Goal: Task Accomplishment & Management: Use online tool/utility

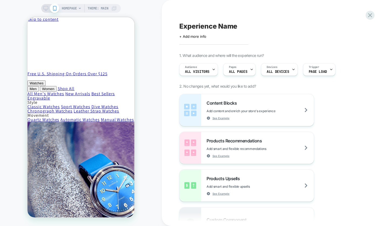
click at [79, 8] on icon at bounding box center [79, 8] width 3 height 3
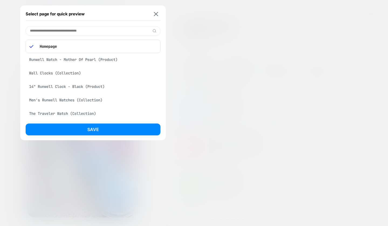
click at [74, 47] on p "Homepage" at bounding box center [97, 46] width 120 height 5
click at [157, 13] on img at bounding box center [156, 14] width 4 height 4
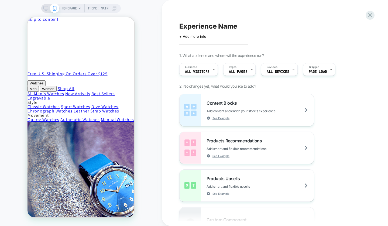
click at [79, 8] on icon at bounding box center [79, 8] width 3 height 3
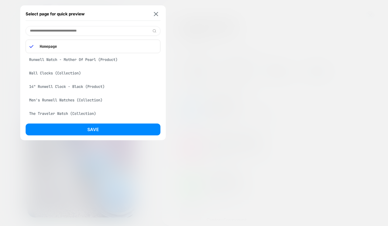
scroll to position [0, 0]
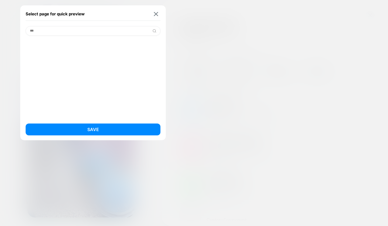
type input "***"
click at [53, 31] on input "***" at bounding box center [93, 30] width 135 height 9
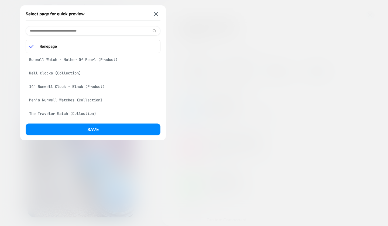
click at [52, 60] on div "Runwell Watch - Mother Of Pearl (Product)" at bounding box center [93, 59] width 135 height 10
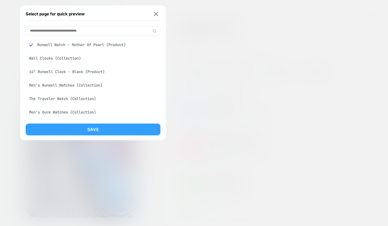
click at [94, 129] on button "Save" at bounding box center [93, 130] width 135 height 12
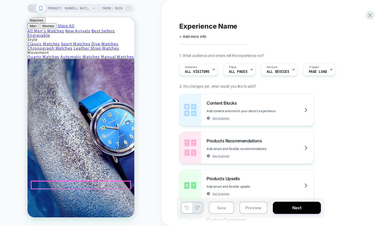
scroll to position [23, 0]
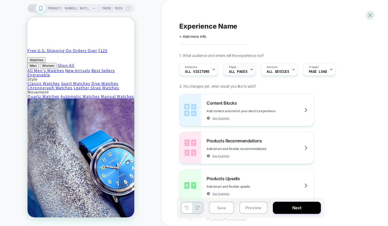
click at [250, 70] on icon at bounding box center [252, 70] width 4 height 4
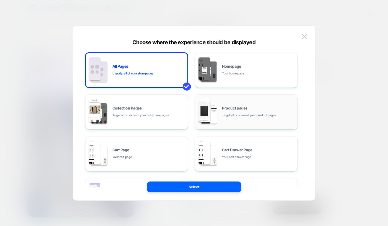
click at [252, 108] on div "Product pages Target all or some of your product pages" at bounding box center [258, 112] width 73 height 12
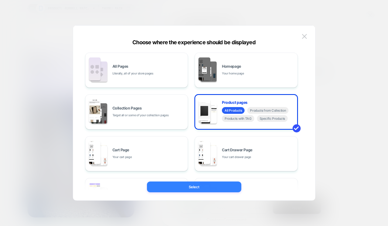
click at [200, 188] on button "Select" at bounding box center [194, 187] width 94 height 11
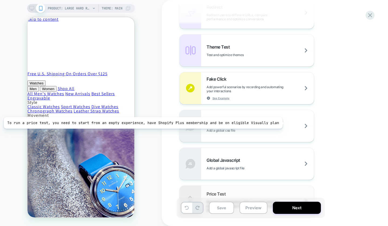
scroll to position [251, 0]
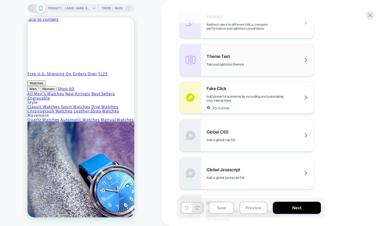
click at [238, 51] on div "Theme Test Test and optimize themes" at bounding box center [247, 60] width 134 height 32
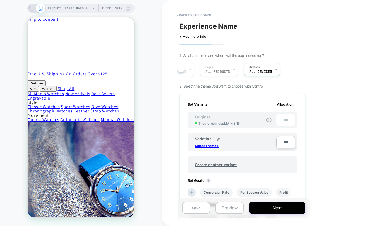
scroll to position [0, 23]
click at [212, 146] on p "Select Theme >" at bounding box center [207, 146] width 24 height 4
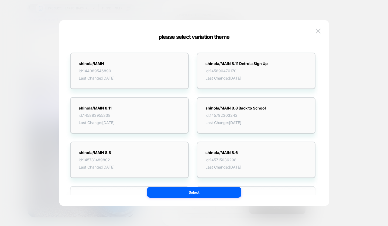
scroll to position [0, 0]
click at [319, 32] on img at bounding box center [318, 31] width 5 height 5
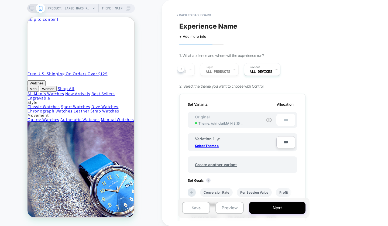
click at [325, 80] on div "< back to dashboard Experience Name Click to edit experience details + Add more…" at bounding box center [280, 113] width 237 height 226
click at [191, 16] on button "< back to dashboard" at bounding box center [194, 15] width 40 height 9
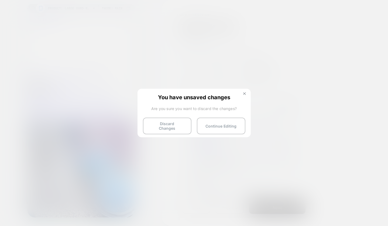
click at [244, 93] on img at bounding box center [244, 93] width 3 height 3
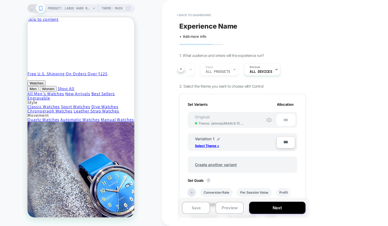
click at [215, 25] on span "Experience Name" at bounding box center [208, 26] width 58 height 8
type textarea "**********"
click at [291, 25] on icon at bounding box center [294, 26] width 7 height 7
click at [198, 210] on button "Save" at bounding box center [196, 208] width 28 height 12
click at [302, 72] on div "Audience All Visitors Pages ALL PRODUCTS Devices ALL DEVICES" at bounding box center [240, 69] width 126 height 18
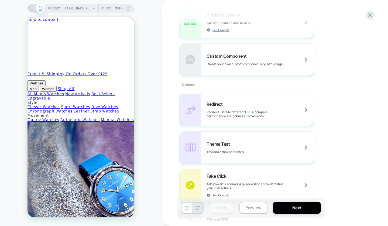
scroll to position [164, 0]
click at [281, 144] on div "Theme Test Test and optimize themes" at bounding box center [260, 147] width 107 height 13
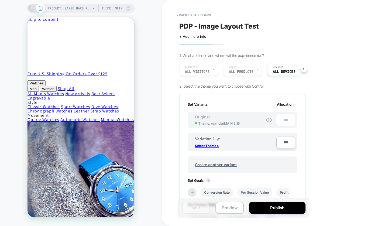
scroll to position [0, 1]
click at [214, 146] on p "Select Theme >" at bounding box center [207, 146] width 24 height 4
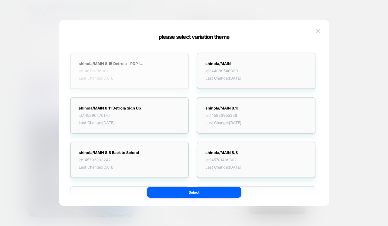
click at [166, 74] on div "shinola/MAIN 8.15 Detrola - PDP Image Theme Test id: 146110316682 Last Change: …" at bounding box center [129, 71] width 119 height 36
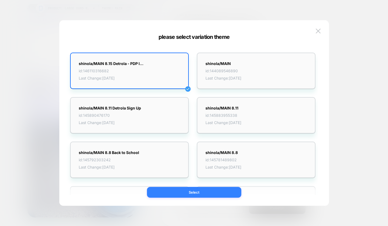
click at [204, 193] on button "Select" at bounding box center [194, 192] width 94 height 11
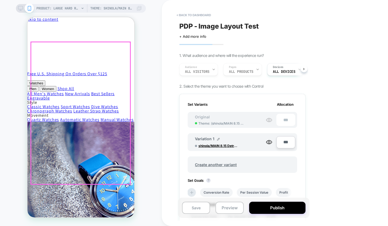
scroll to position [0, 0]
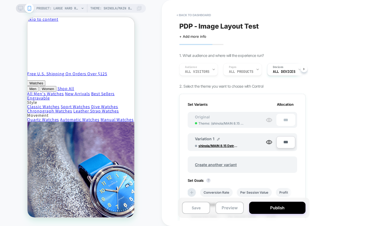
click at [20, 8] on icon at bounding box center [20, 8] width 5 height 5
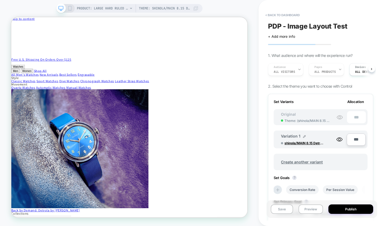
scroll to position [57, 1]
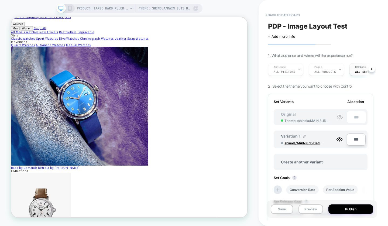
click at [357, 70] on span "ALL DEVICES" at bounding box center [364, 72] width 19 height 4
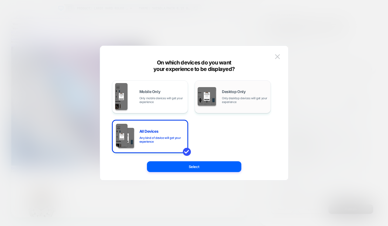
click at [220, 95] on div "Desktop Only Only desktop devices will get your experience" at bounding box center [233, 97] width 70 height 28
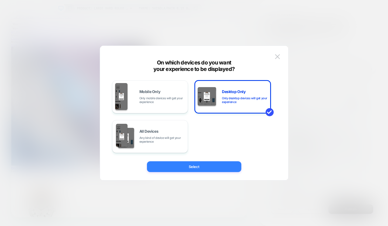
click at [193, 169] on button "Select" at bounding box center [194, 166] width 94 height 11
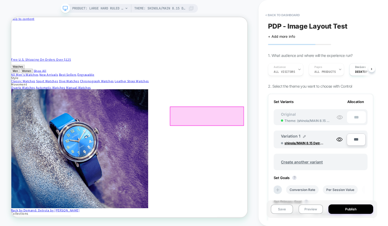
scroll to position [0, 1]
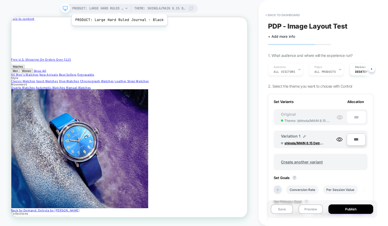
click at [118, 7] on span "PRODUCT: Large Hard Ruled Journal - Black" at bounding box center [97, 8] width 51 height 9
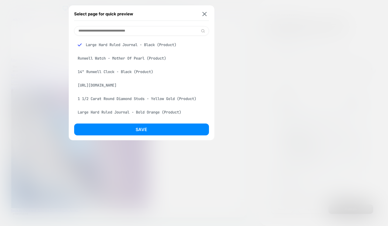
click at [109, 71] on div "14" Runwell Clock - Black (Product)" at bounding box center [141, 72] width 135 height 10
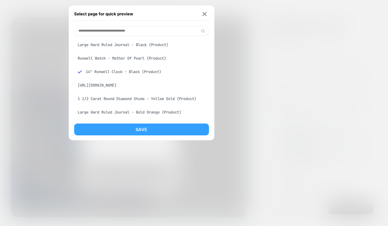
click at [138, 130] on button "Save" at bounding box center [141, 130] width 135 height 12
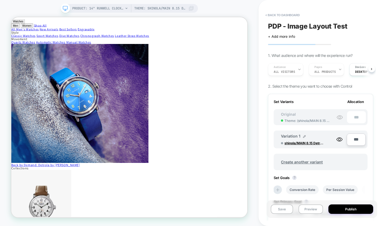
scroll to position [62, 0]
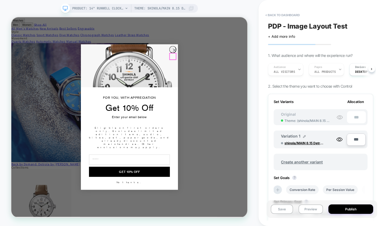
click at [227, 63] on icon "Close dialog" at bounding box center [229, 61] width 4 height 4
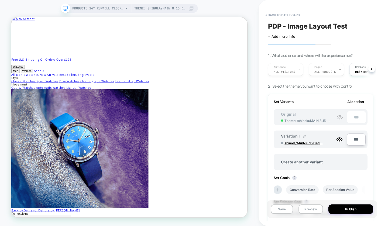
scroll to position [0, 0]
click at [285, 210] on button "Save" at bounding box center [282, 208] width 22 height 9
click at [307, 210] on button "Preview" at bounding box center [311, 208] width 25 height 9
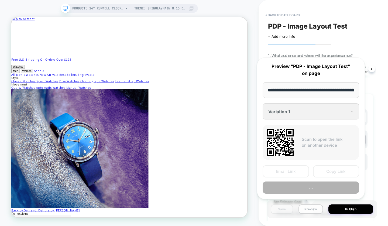
scroll to position [0, 116]
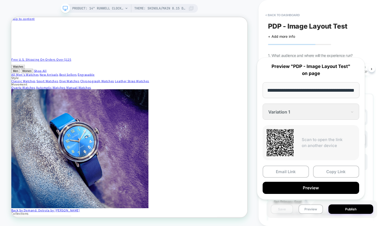
click at [377, 96] on div "PDP - Image Layout Test Click to edit experience details + Add more info 1. Wha…" at bounding box center [323, 113] width 111 height 226
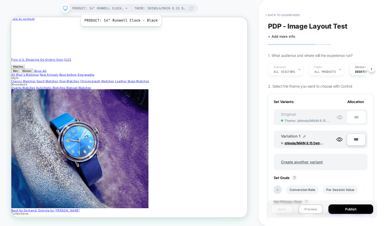
click at [120, 8] on span "PRODUCT: 14" Runwell Clock - Black" at bounding box center [97, 8] width 51 height 9
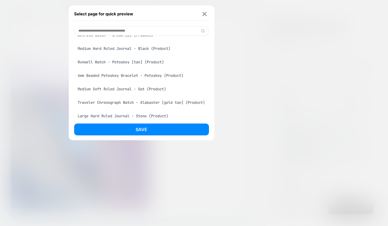
scroll to position [151, 0]
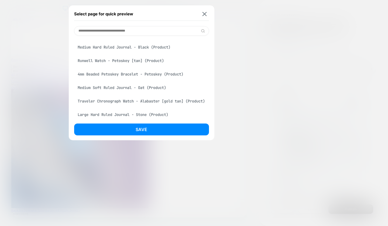
click at [111, 60] on div "Runwell Watch - Petoskey [tan] (Product)" at bounding box center [141, 61] width 135 height 10
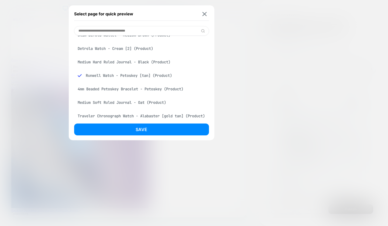
click at [138, 120] on div "Select page for quick preview Runwell Watch - Petoskey [tan] (Product) Large Ha…" at bounding box center [142, 72] width 146 height 135
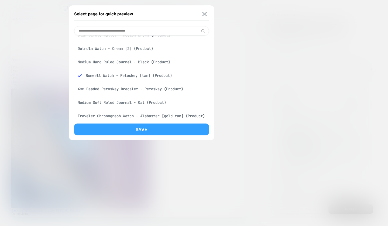
click at [138, 130] on button "Save" at bounding box center [141, 130] width 135 height 12
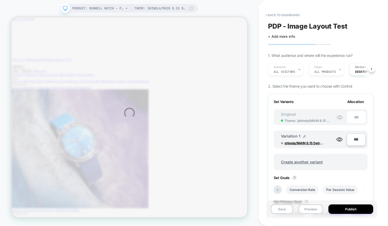
click at [140, 137] on div "PRODUCT: Runwell Watch - Petoskey [tan] Theme: shinola/MAIN 8.15 Detrola - PDP …" at bounding box center [194, 113] width 388 height 226
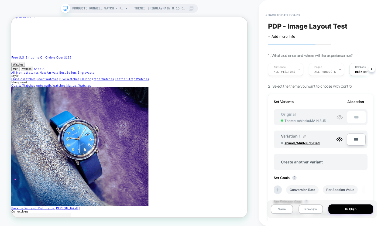
scroll to position [0, 0]
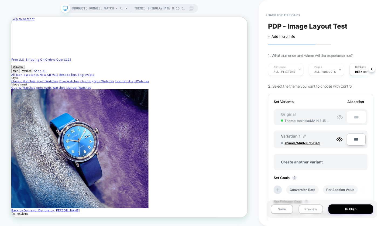
click at [309, 209] on button "Preview" at bounding box center [311, 208] width 25 height 9
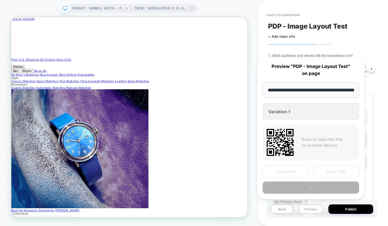
scroll to position [0, 127]
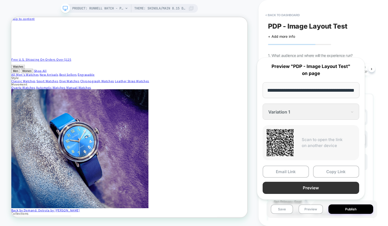
click at [312, 186] on button "Preview" at bounding box center [311, 188] width 97 height 12
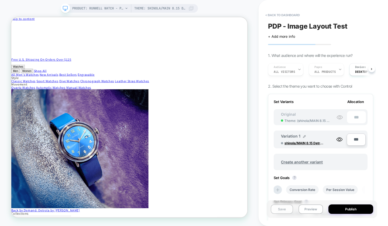
click at [284, 209] on button "Save" at bounding box center [282, 208] width 22 height 9
